Goal: Information Seeking & Learning: Find contact information

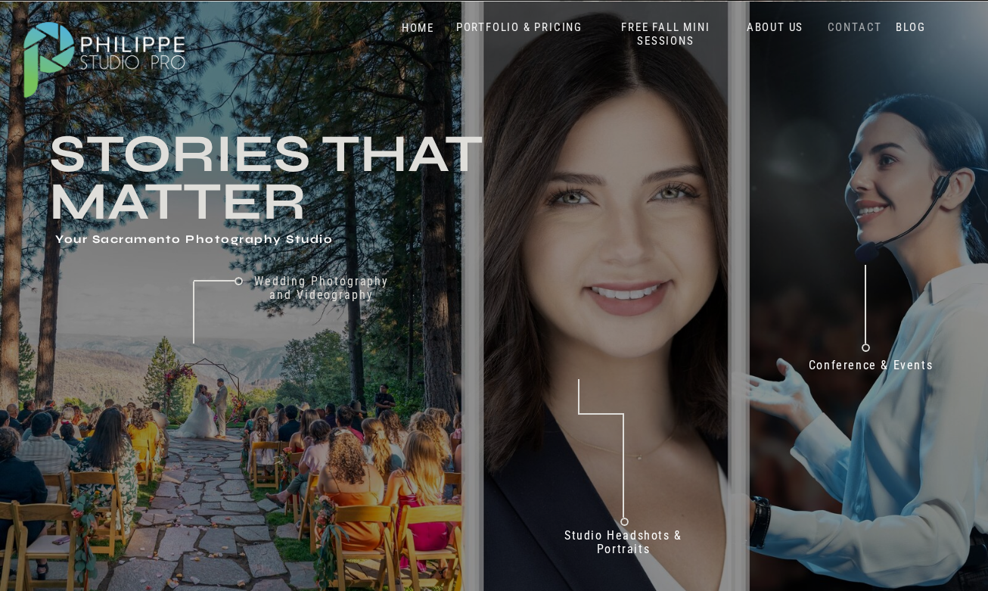
click at [844, 23] on nav "CONTACT" at bounding box center [855, 27] width 62 height 14
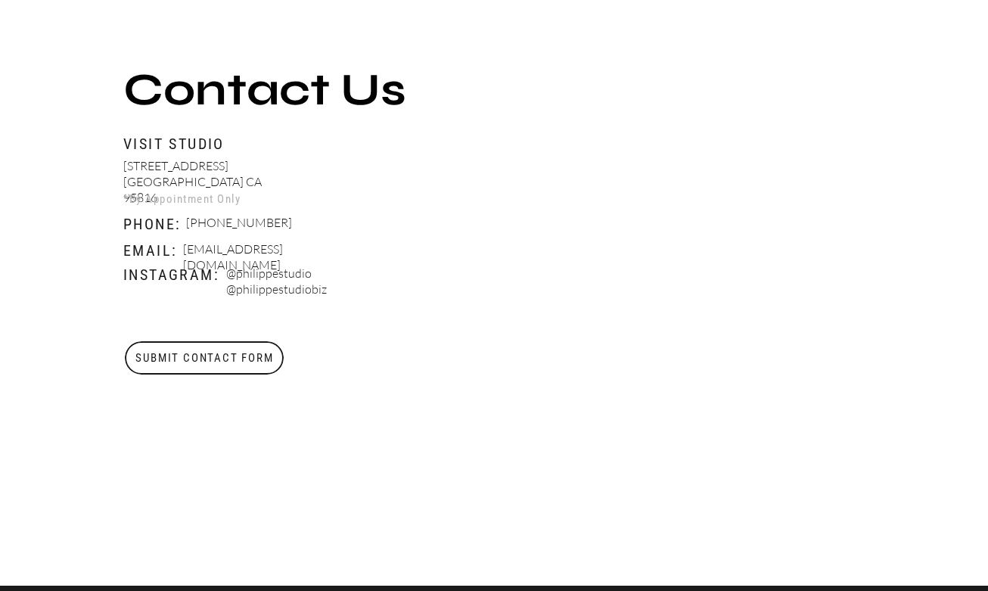
scroll to position [567, 0]
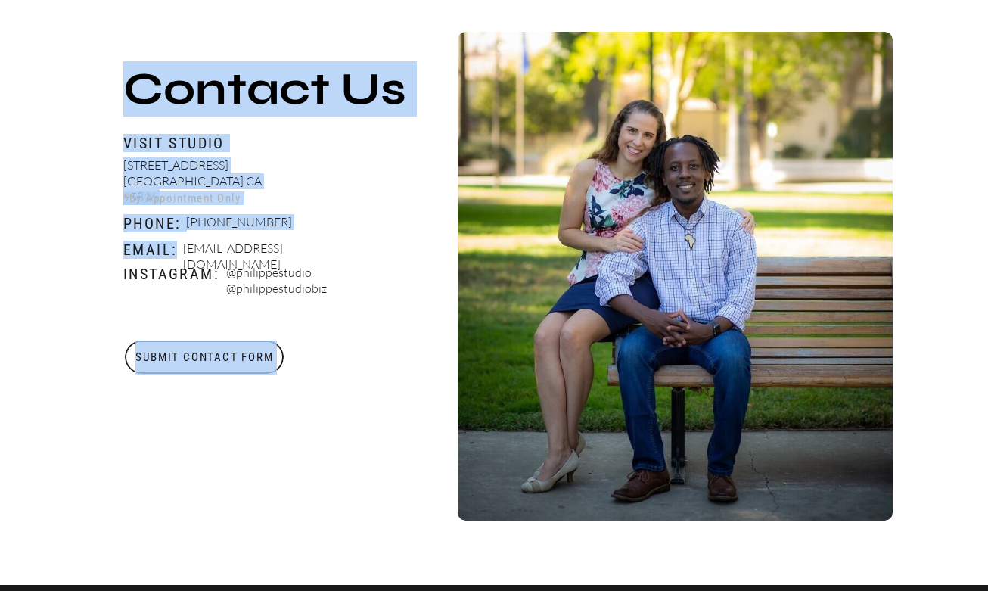
drag, startPoint x: 361, startPoint y: 251, endPoint x: 178, endPoint y: 252, distance: 183.2
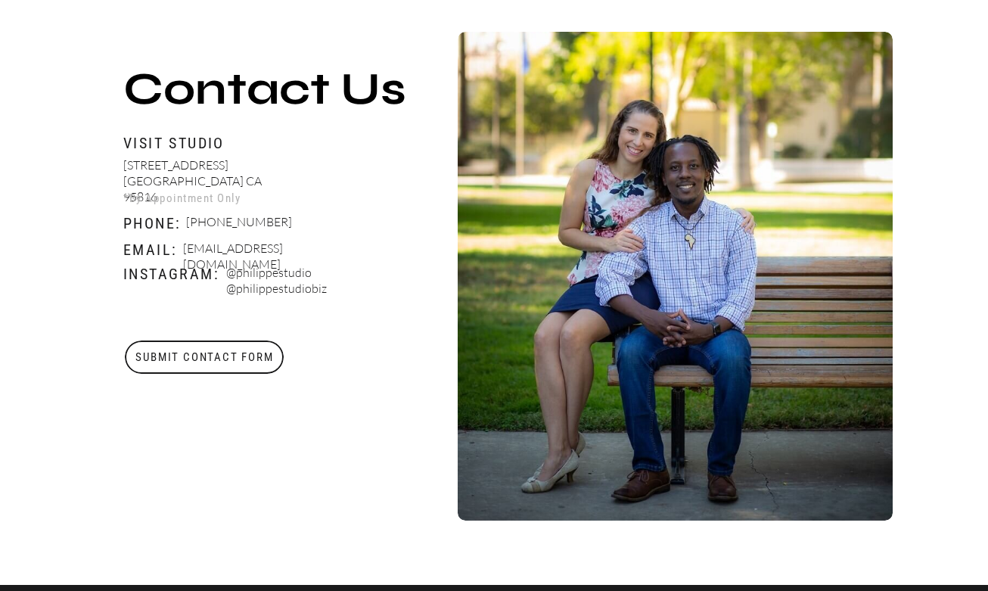
click at [233, 252] on p "[EMAIL_ADDRESS][DOMAIN_NAME]" at bounding box center [272, 250] width 178 height 19
drag, startPoint x: 185, startPoint y: 251, endPoint x: 351, endPoint y: 251, distance: 165.8
click at [351, 251] on p "[EMAIL_ADDRESS][DOMAIN_NAME]" at bounding box center [272, 250] width 178 height 19
copy p "[EMAIL_ADDRESS][DOMAIN_NAME]"
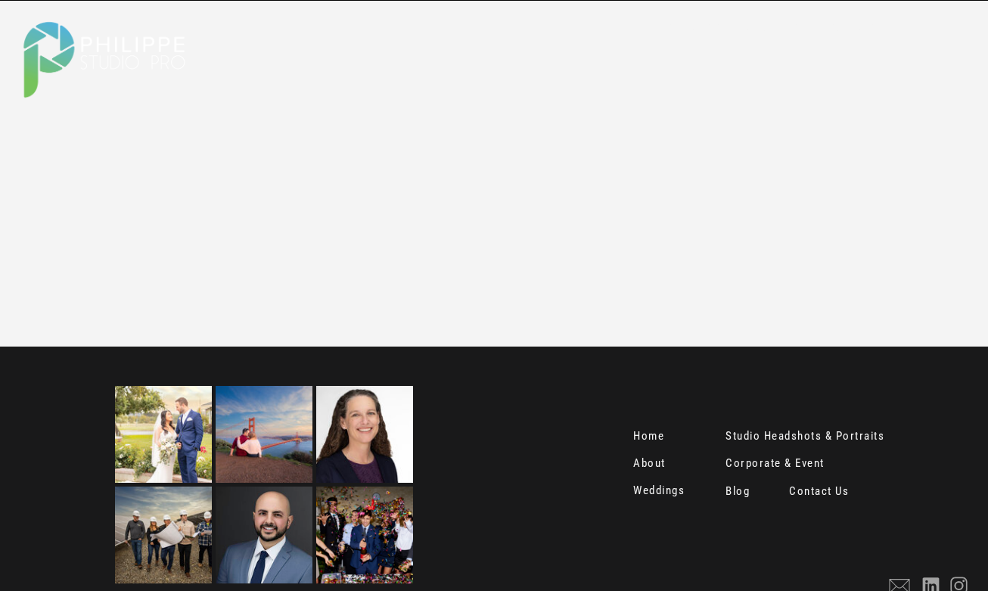
scroll to position [2050, 0]
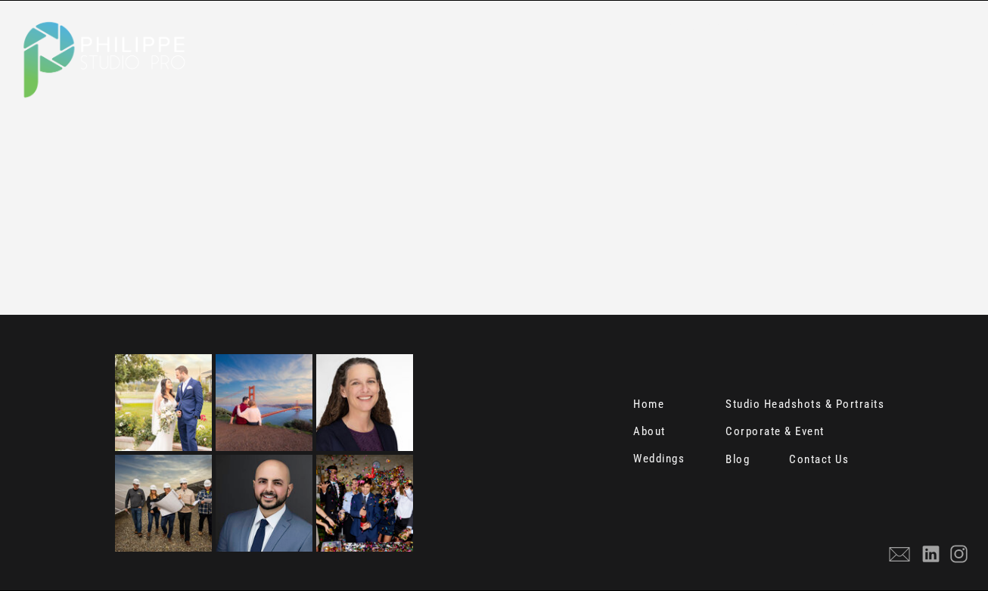
click at [818, 456] on nav "Contact Us" at bounding box center [821, 460] width 64 height 15
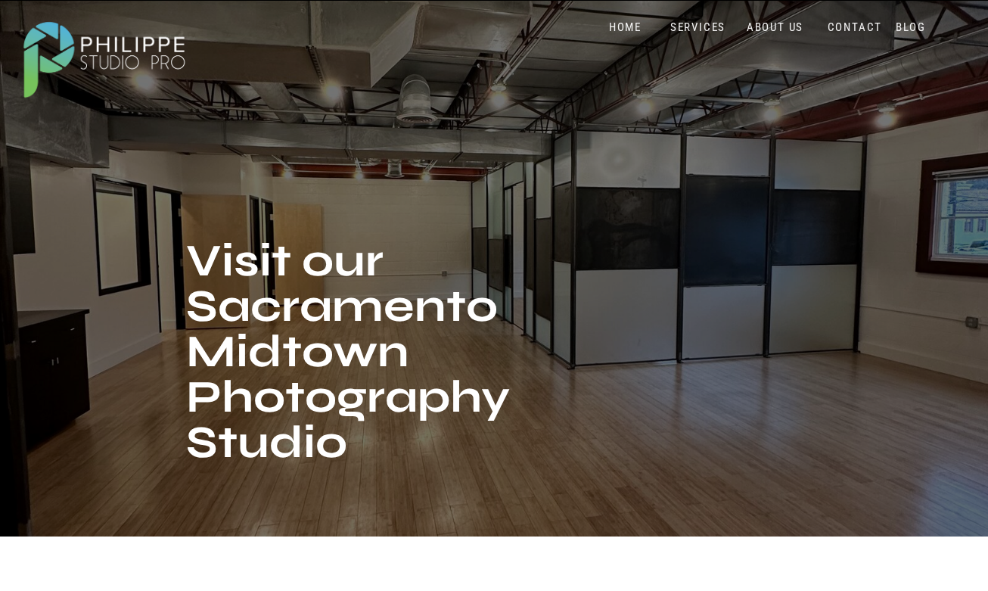
click at [704, 20] on nav "SERVICES" at bounding box center [698, 27] width 63 height 14
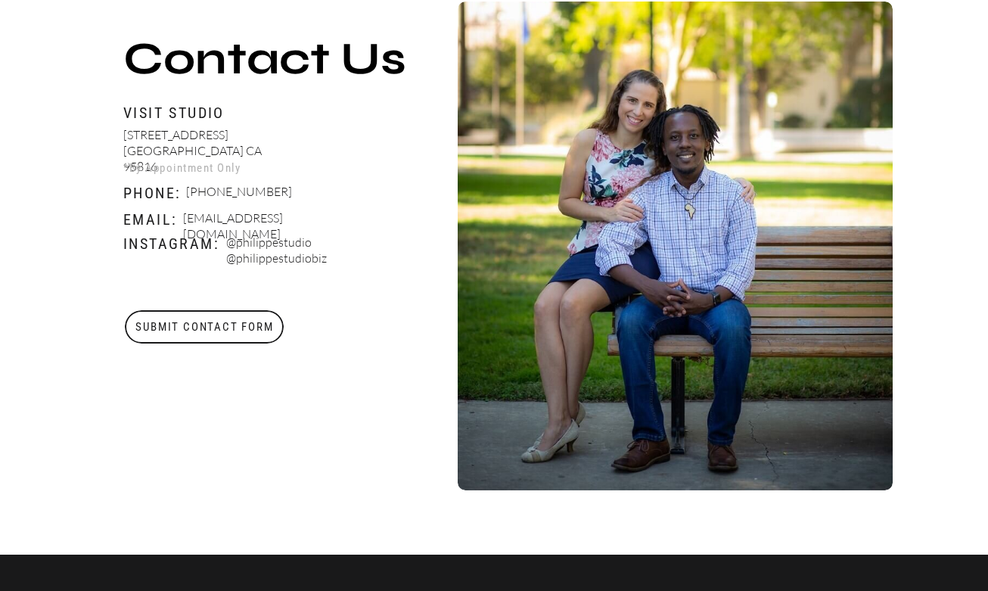
scroll to position [603, 0]
